Goal: Transaction & Acquisition: Purchase product/service

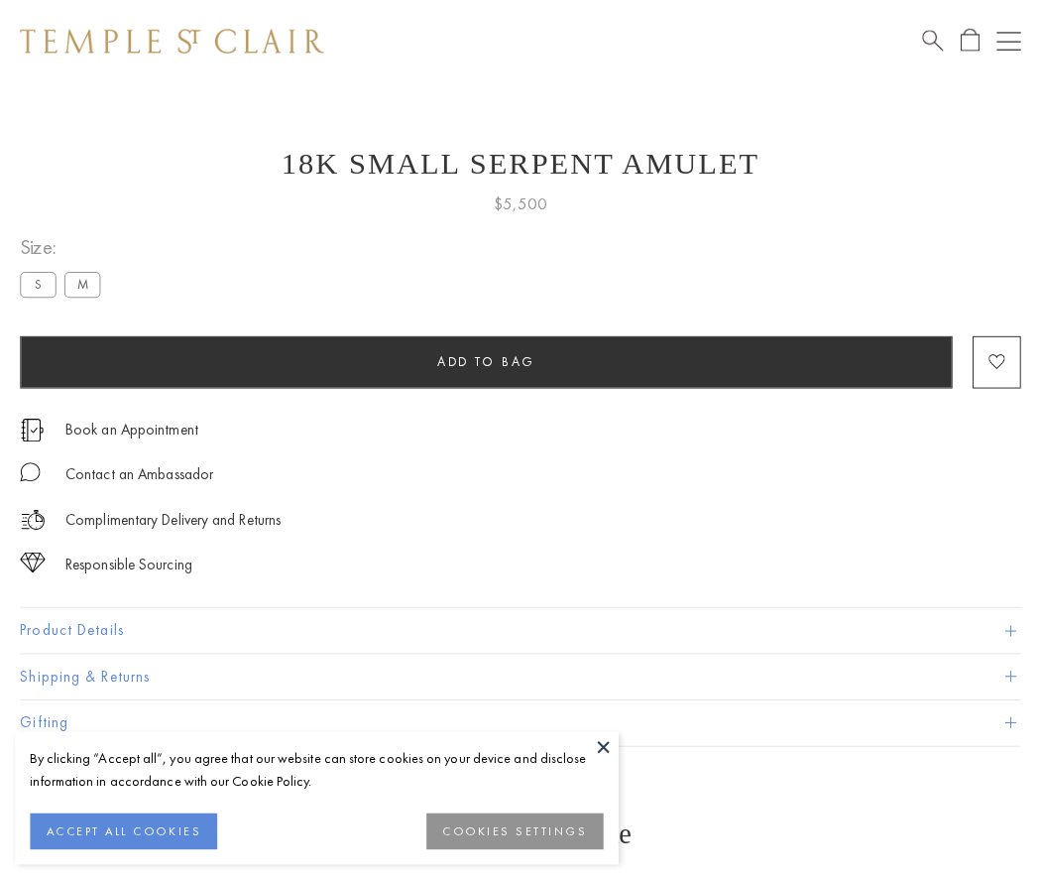
scroll to position [26, 0]
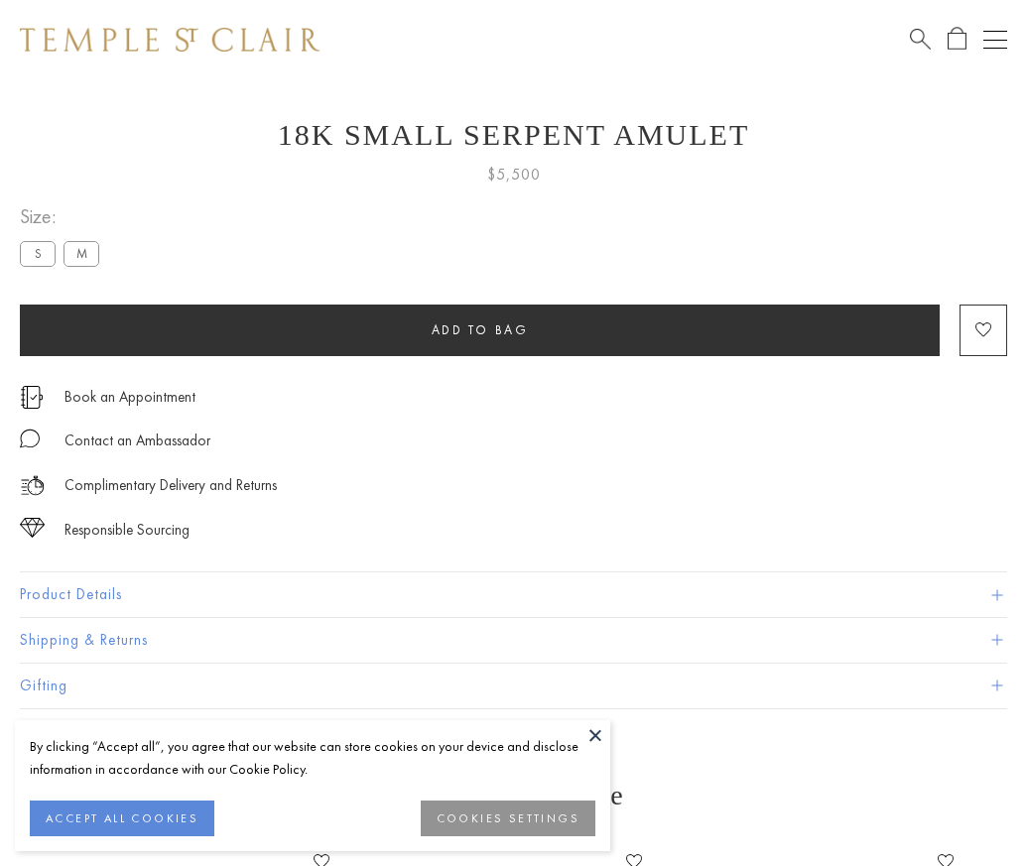
click at [479, 329] on span "Add to bag" at bounding box center [479, 329] width 97 height 17
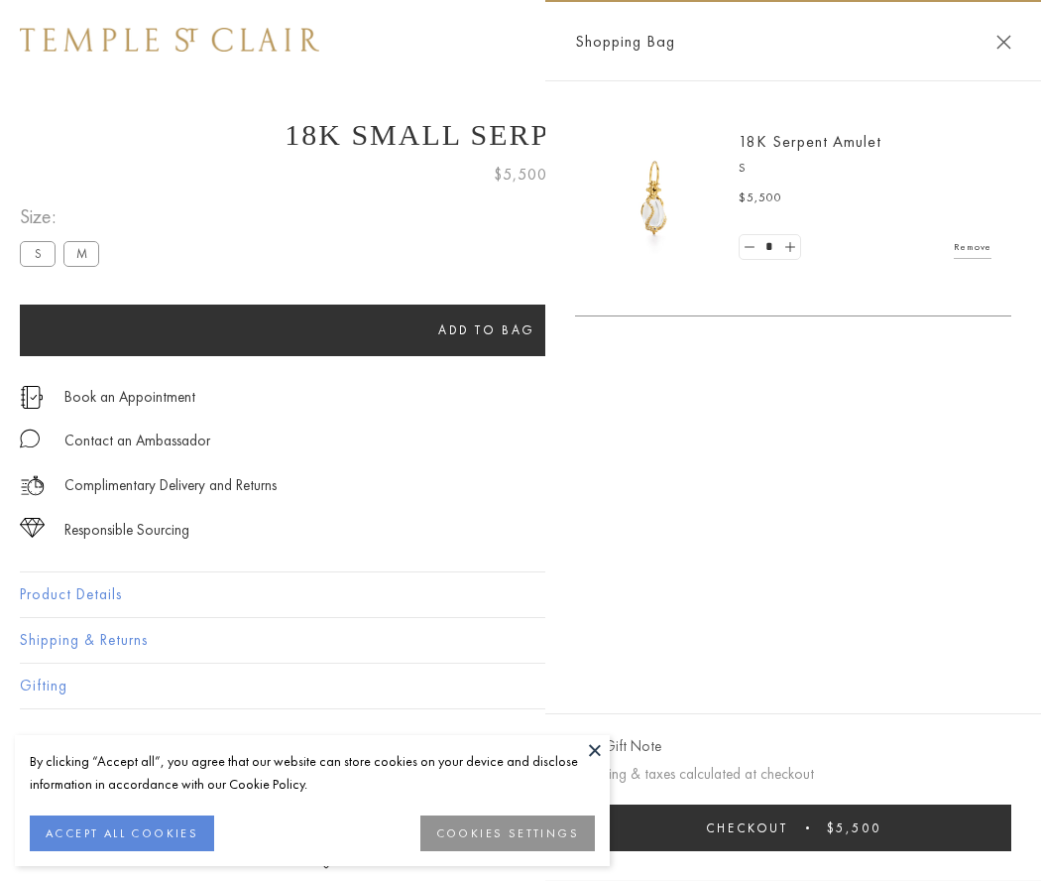
click at [818, 827] on button "Checkout $5,500" at bounding box center [793, 827] width 436 height 47
